Goal: Use online tool/utility: Utilize a website feature to perform a specific function

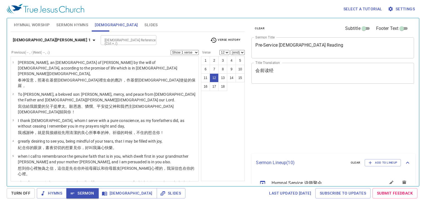
select select "12"
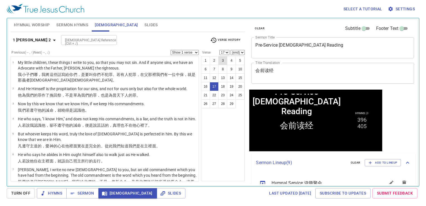
click at [223, 60] on button "3" at bounding box center [222, 60] width 9 height 9
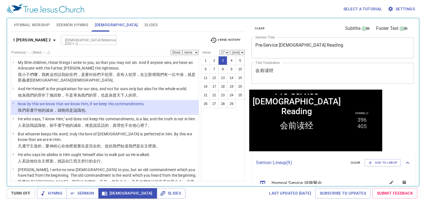
select select "3"
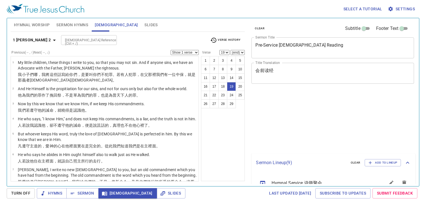
select select "19"
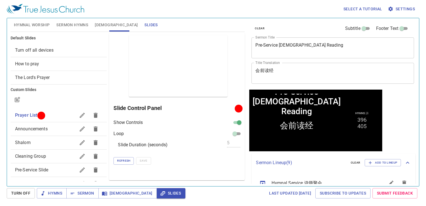
scroll to position [168, 0]
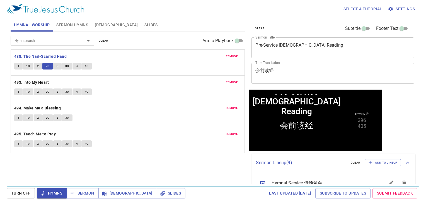
click at [80, 25] on span "Sermon Hymns" at bounding box center [72, 24] width 32 height 7
click at [82, 23] on span "Sermon Hymns" at bounding box center [72, 24] width 32 height 7
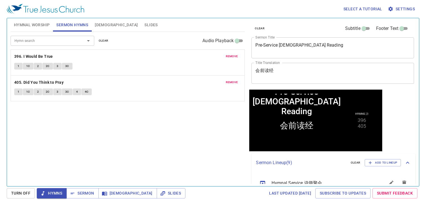
scroll to position [168, 0]
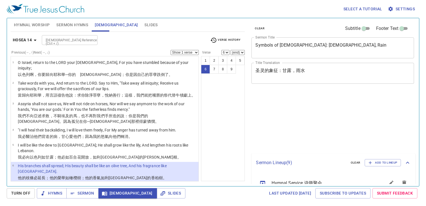
select select "6"
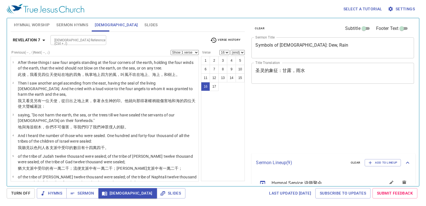
select select "16"
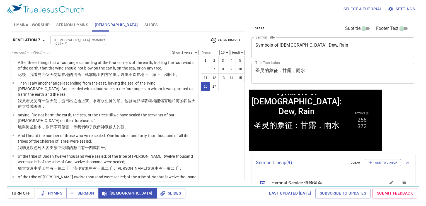
scroll to position [186, 0]
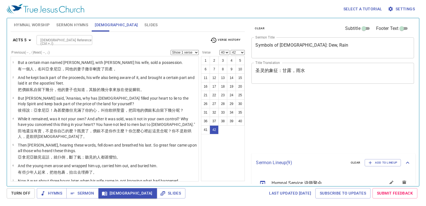
select select "40"
select select "42"
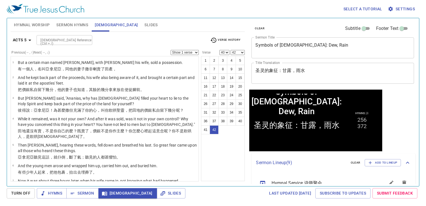
scroll to position [713, 0]
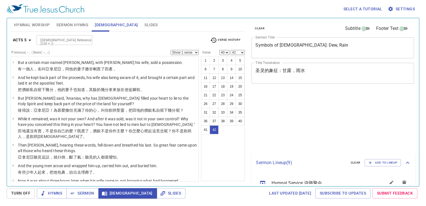
select select "40"
select select "42"
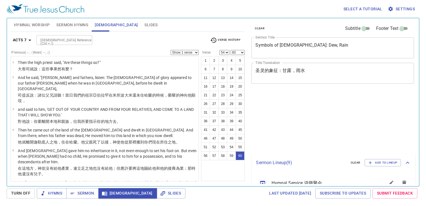
select select "54"
select select "60"
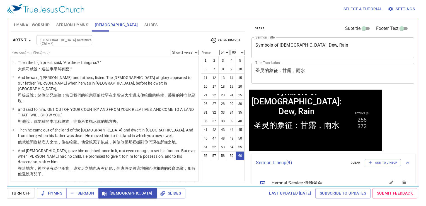
scroll to position [1085, 0]
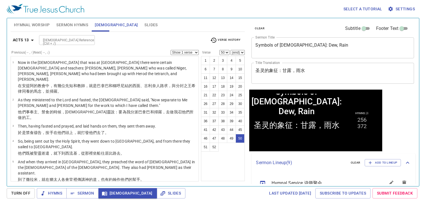
select select "51"
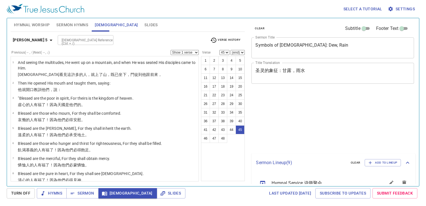
select select "45"
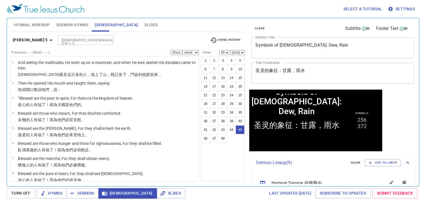
scroll to position [776, 0]
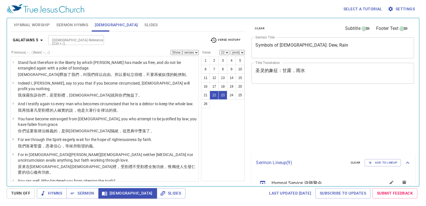
select select "2"
select select "22"
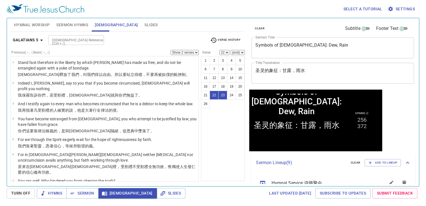
scroll to position [338, 0]
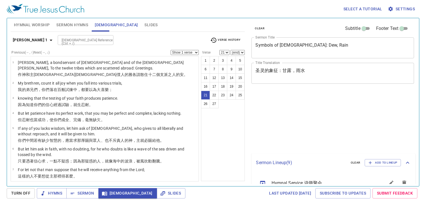
select select "21"
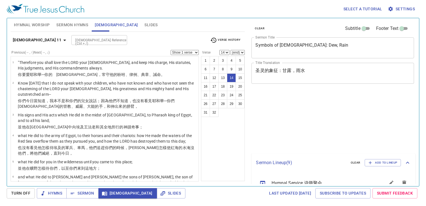
select select "14"
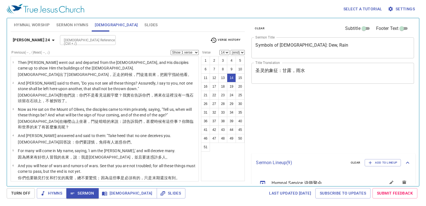
select select "14"
